Goal: Check status: Check status

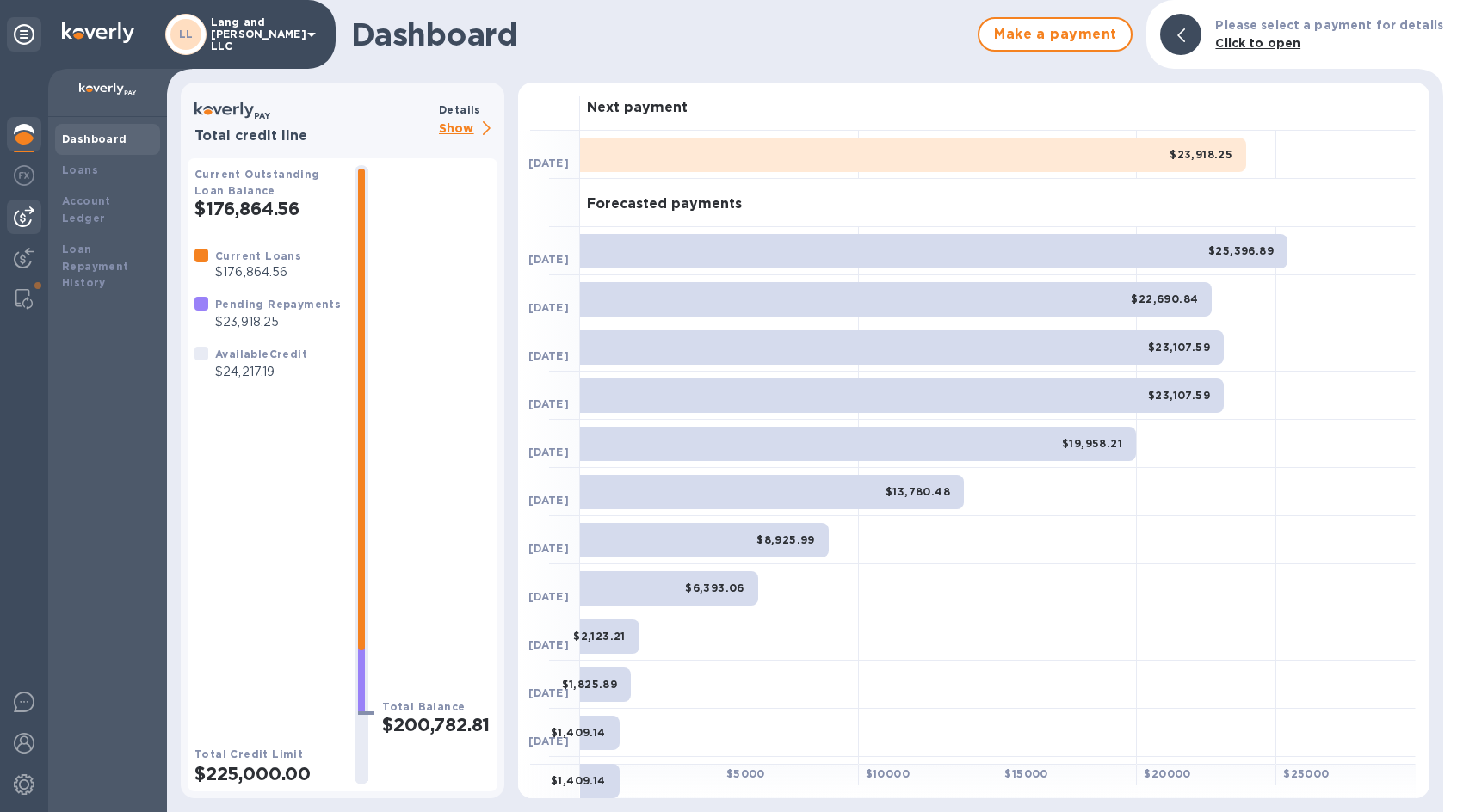
click at [31, 219] on img at bounding box center [23, 216] width 20 height 20
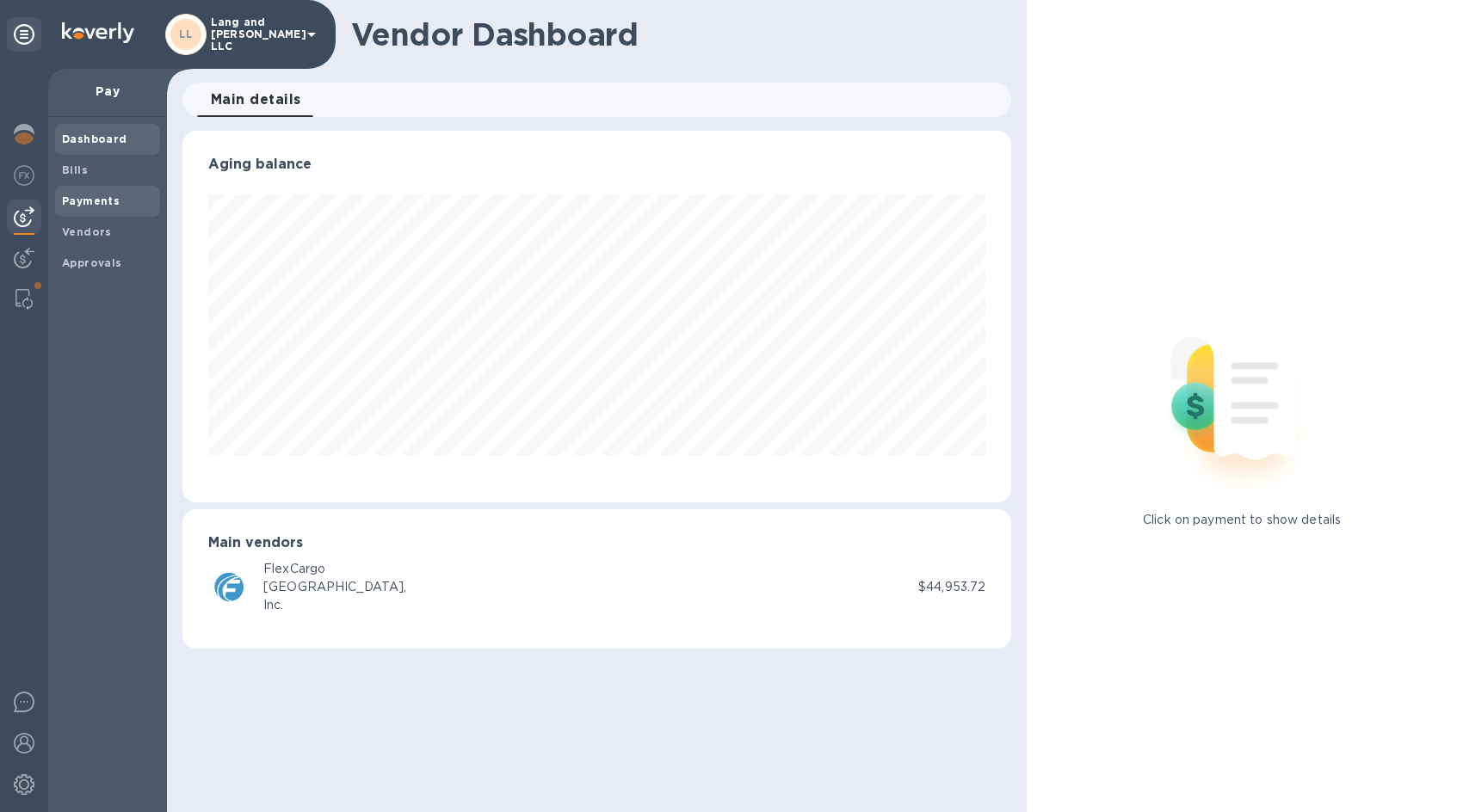
scroll to position [371, 830]
click at [96, 195] on b "Payments" at bounding box center [90, 200] width 58 height 13
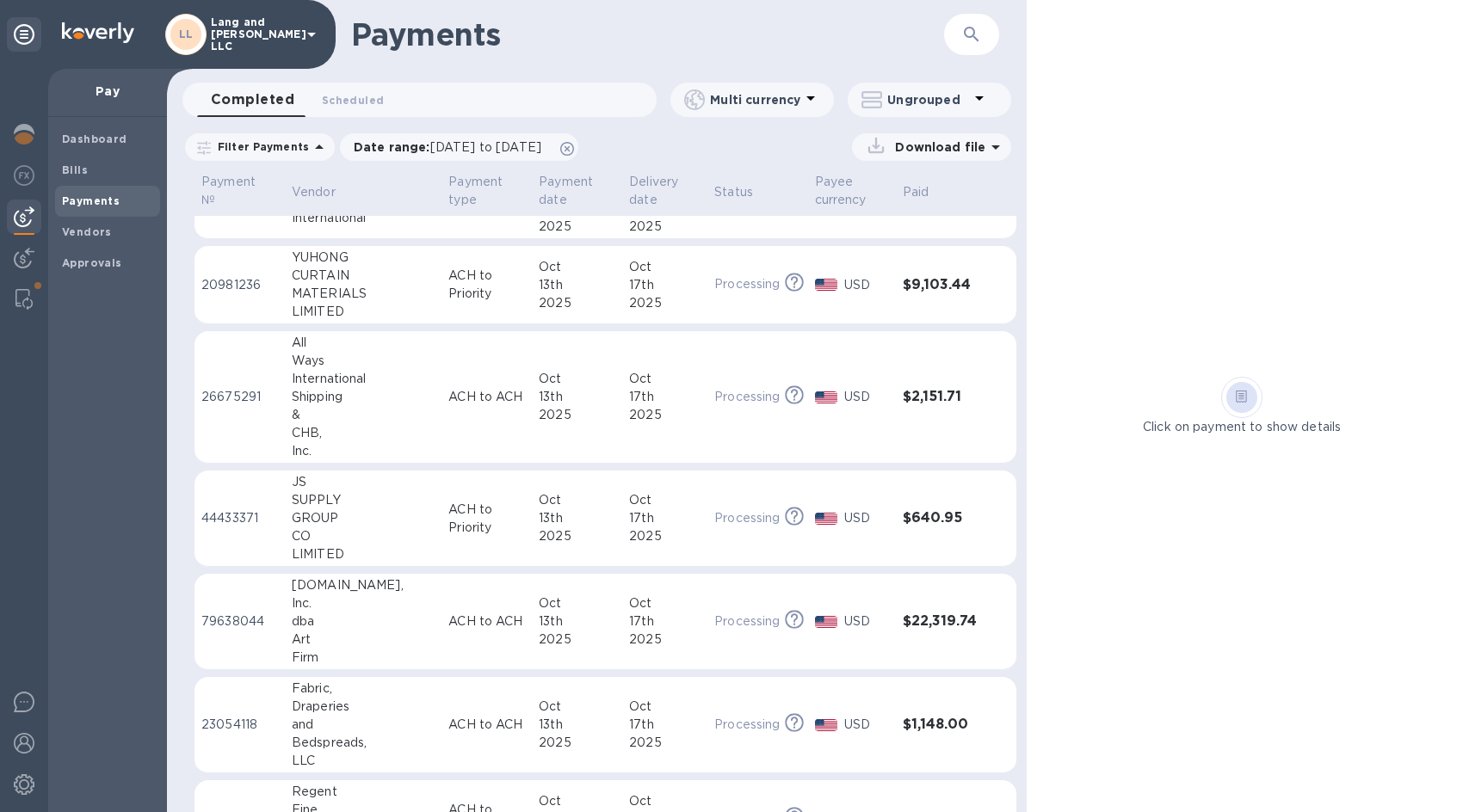
scroll to position [175, 0]
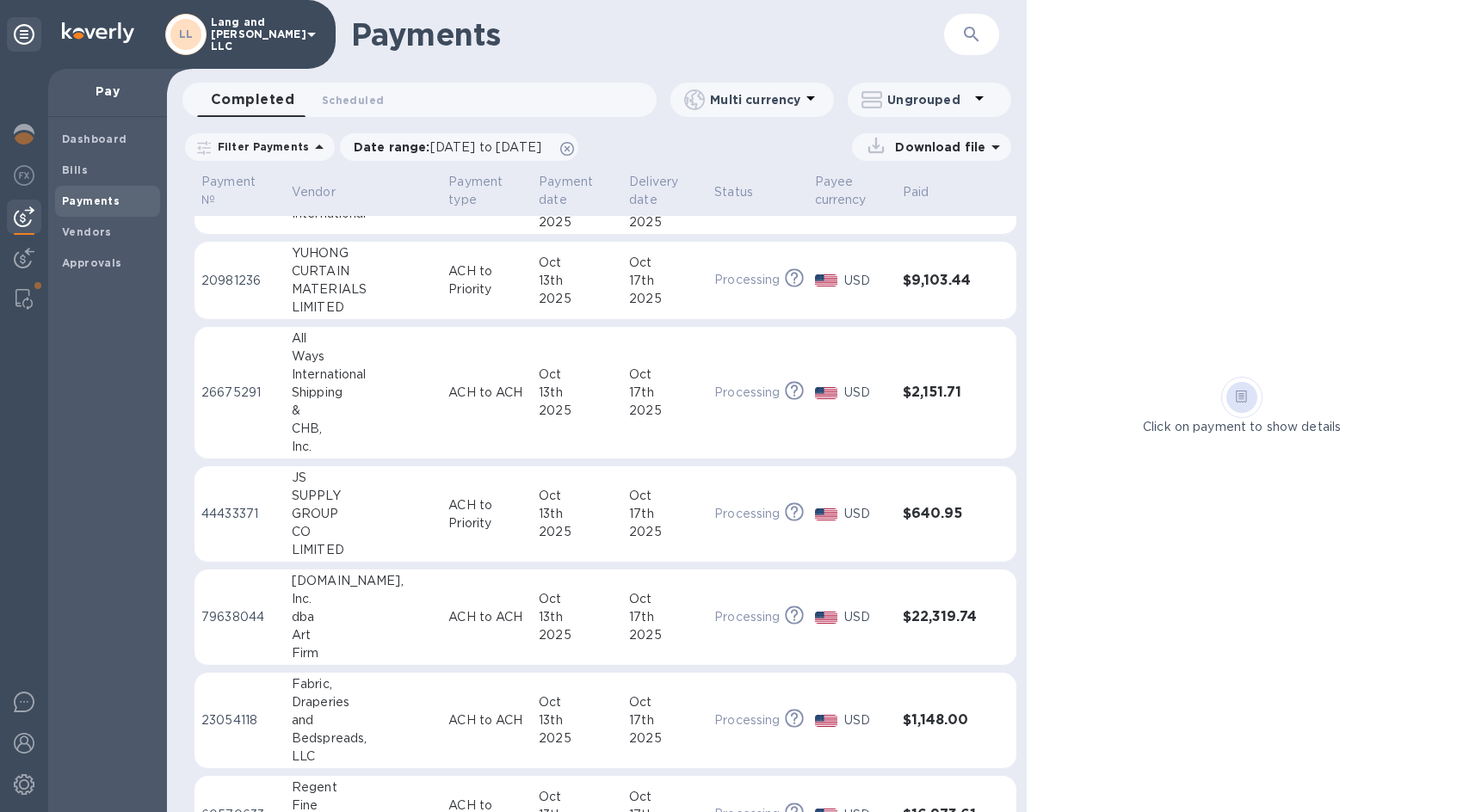
click at [501, 402] on td "ACH to ACH" at bounding box center [487, 393] width 90 height 133
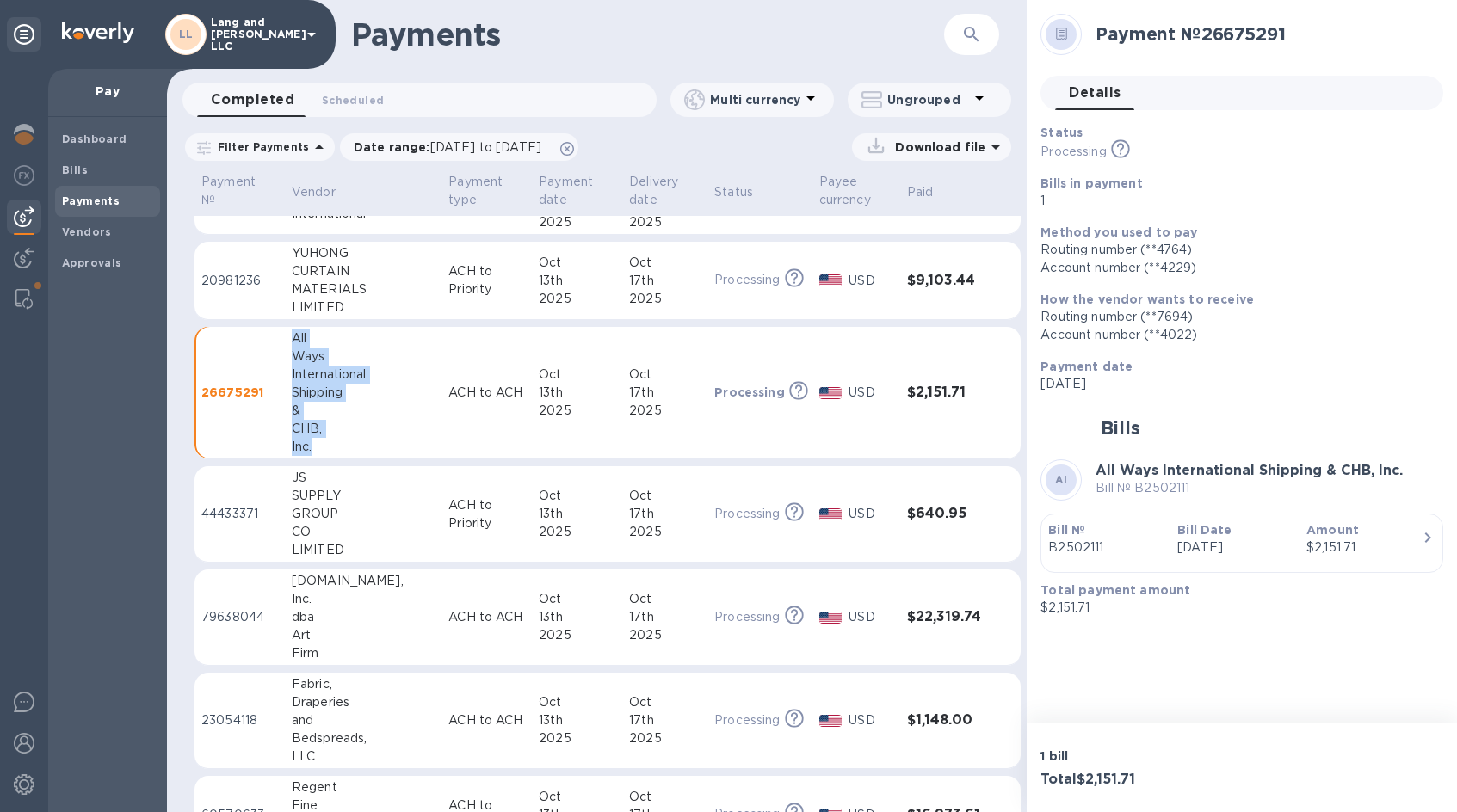
drag, startPoint x: 287, startPoint y: 340, endPoint x: 350, endPoint y: 436, distance: 114.8
click at [350, 436] on td "All Ways International Shipping & CHB, Inc." at bounding box center [363, 393] width 157 height 133
click at [276, 344] on td "26675291" at bounding box center [240, 393] width 90 height 133
drag, startPoint x: 290, startPoint y: 341, endPoint x: 328, endPoint y: 437, distance: 103.2
click at [328, 438] on div "All Ways International Shipping & CHB, Inc." at bounding box center [363, 393] width 142 height 126
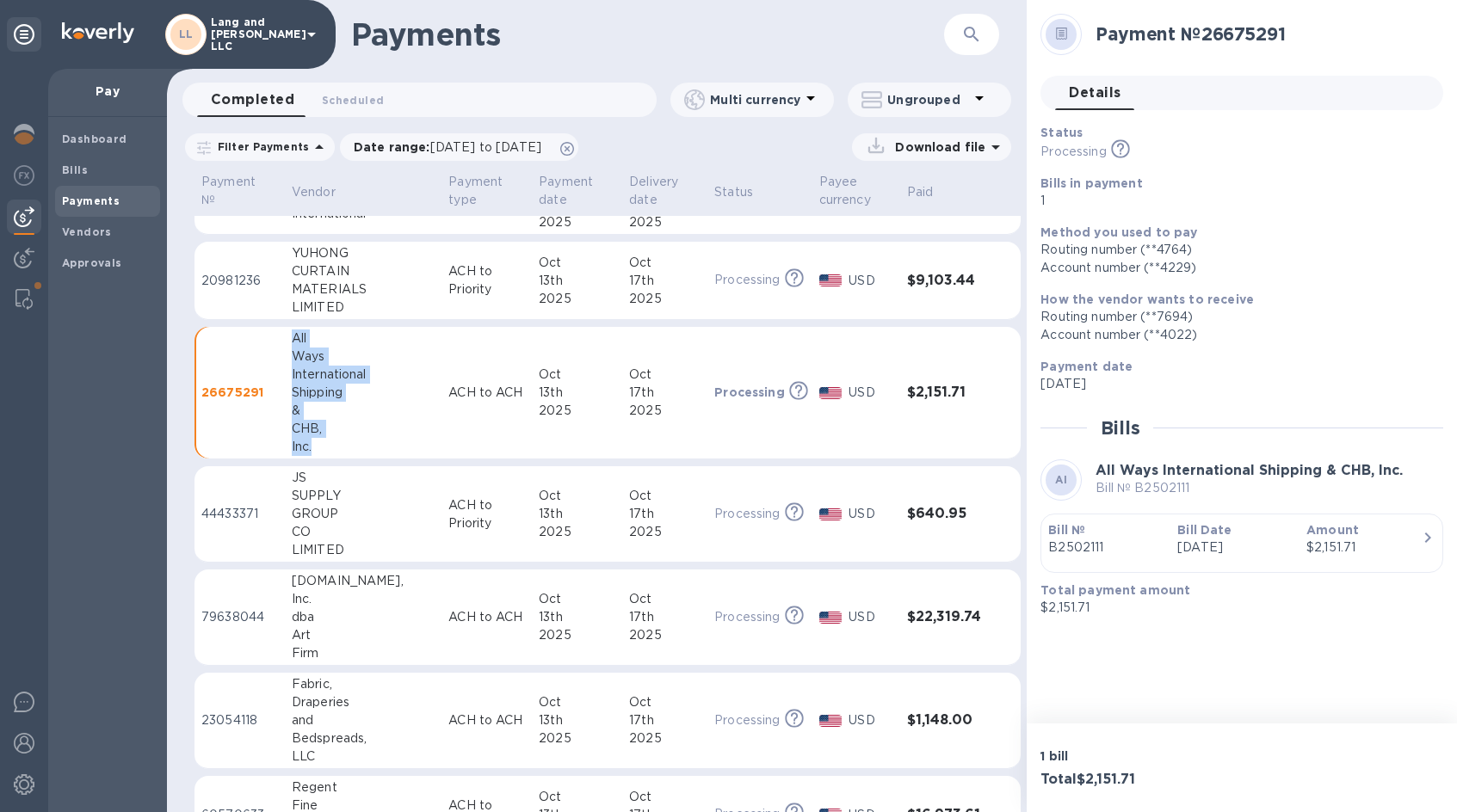
copy div "All Ways International Shipping & CHB, Inc."
copy p "26675291"
drag, startPoint x: 265, startPoint y: 392, endPoint x: 202, endPoint y: 387, distance: 63.2
click at [202, 387] on p "26675291" at bounding box center [240, 393] width 77 height 17
copy h3 "$2,151.71"
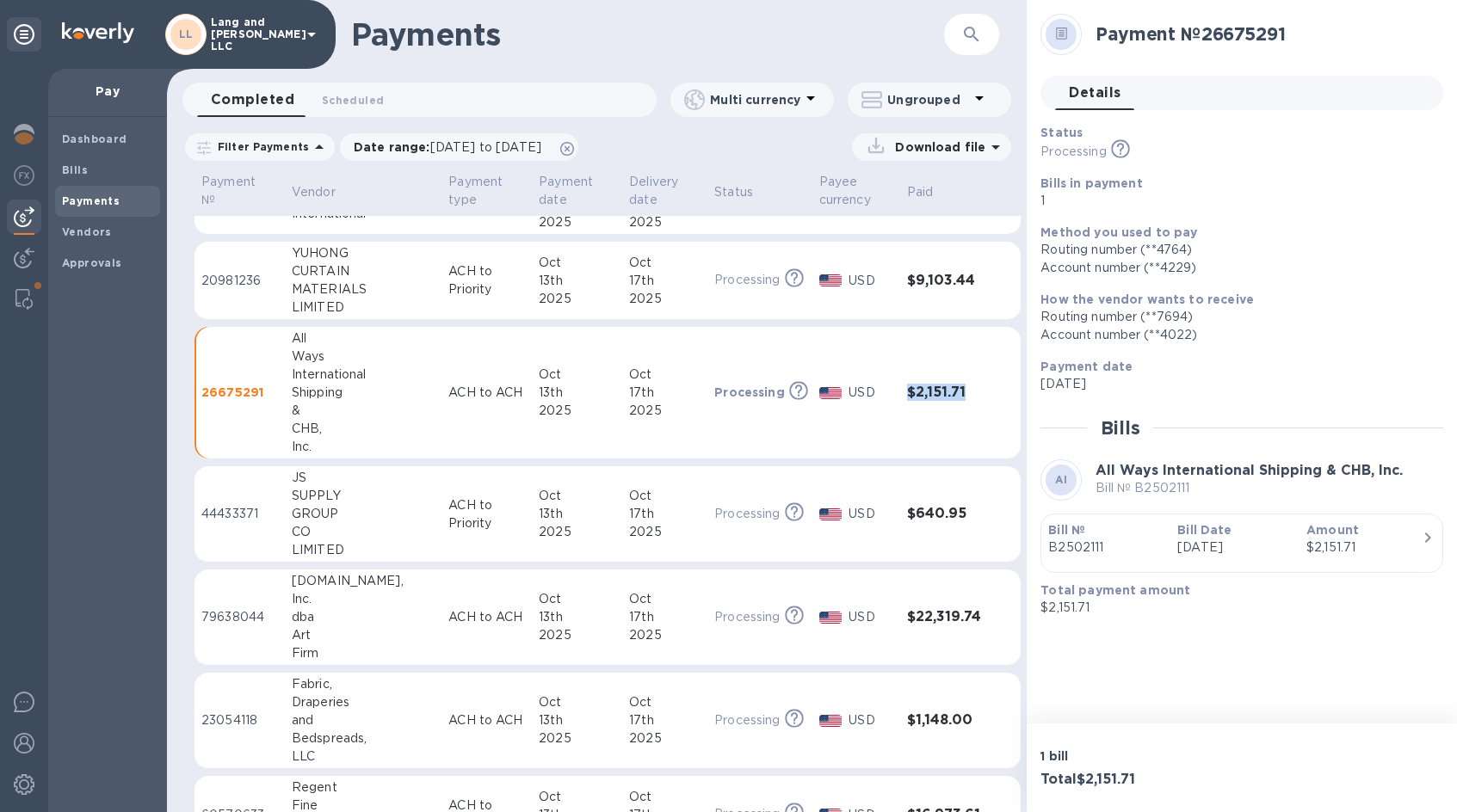
drag, startPoint x: 883, startPoint y: 393, endPoint x: 945, endPoint y: 388, distance: 62.2
click at [947, 389] on td "$2,151.71" at bounding box center [947, 393] width 93 height 133
